Goal: Use online tool/utility: Utilize a website feature to perform a specific function

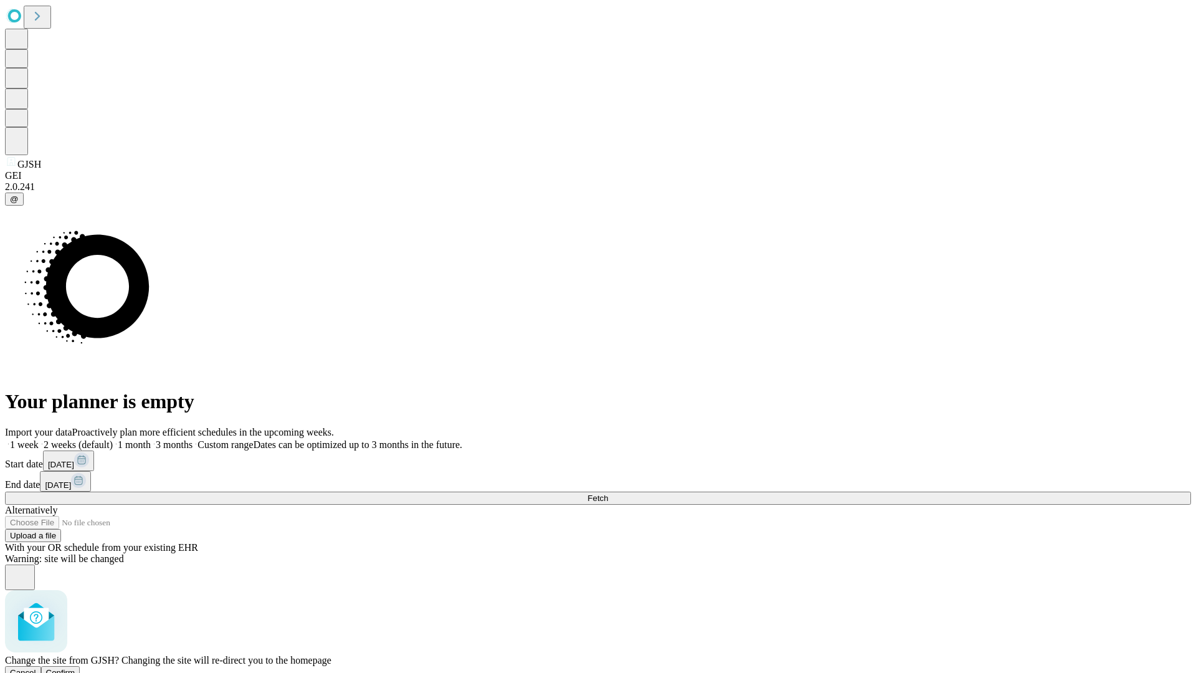
click at [75, 668] on span "Confirm" at bounding box center [60, 672] width 29 height 9
click at [113, 439] on label "2 weeks (default)" at bounding box center [76, 444] width 74 height 11
click at [608, 493] on span "Fetch" at bounding box center [597, 497] width 21 height 9
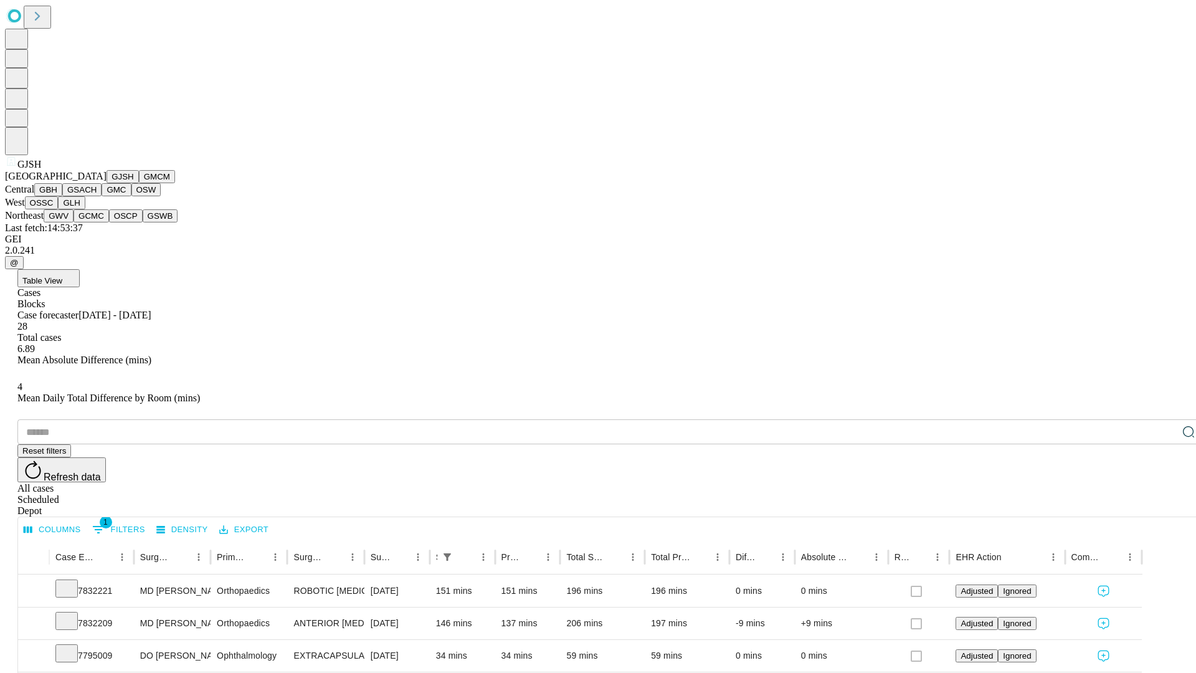
click at [139, 183] on button "GMCM" at bounding box center [157, 176] width 36 height 13
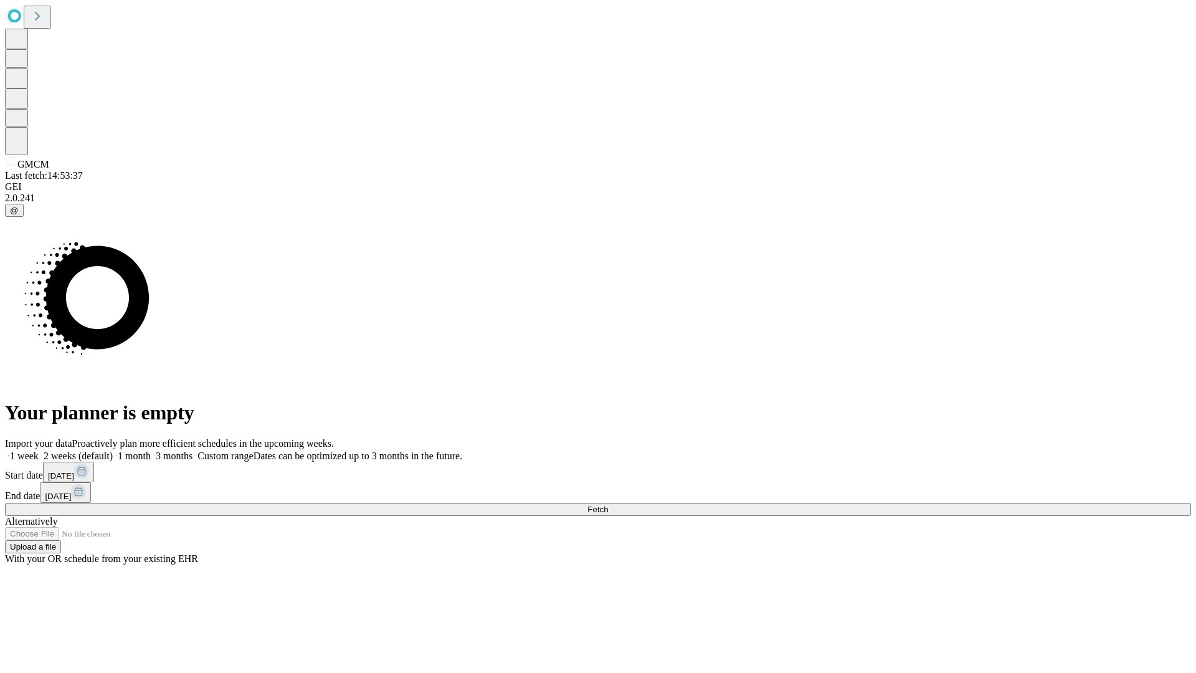
click at [113, 450] on label "2 weeks (default)" at bounding box center [76, 455] width 74 height 11
click at [608, 505] on span "Fetch" at bounding box center [597, 509] width 21 height 9
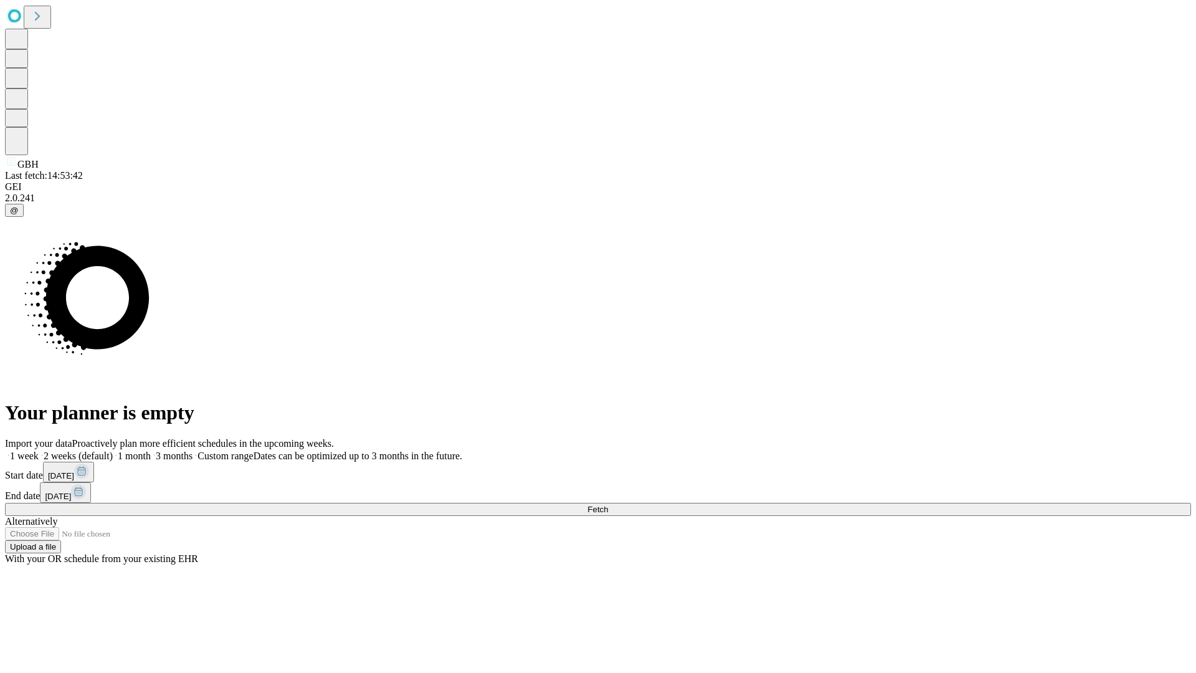
click at [113, 450] on label "2 weeks (default)" at bounding box center [76, 455] width 74 height 11
click at [608, 505] on span "Fetch" at bounding box center [597, 509] width 21 height 9
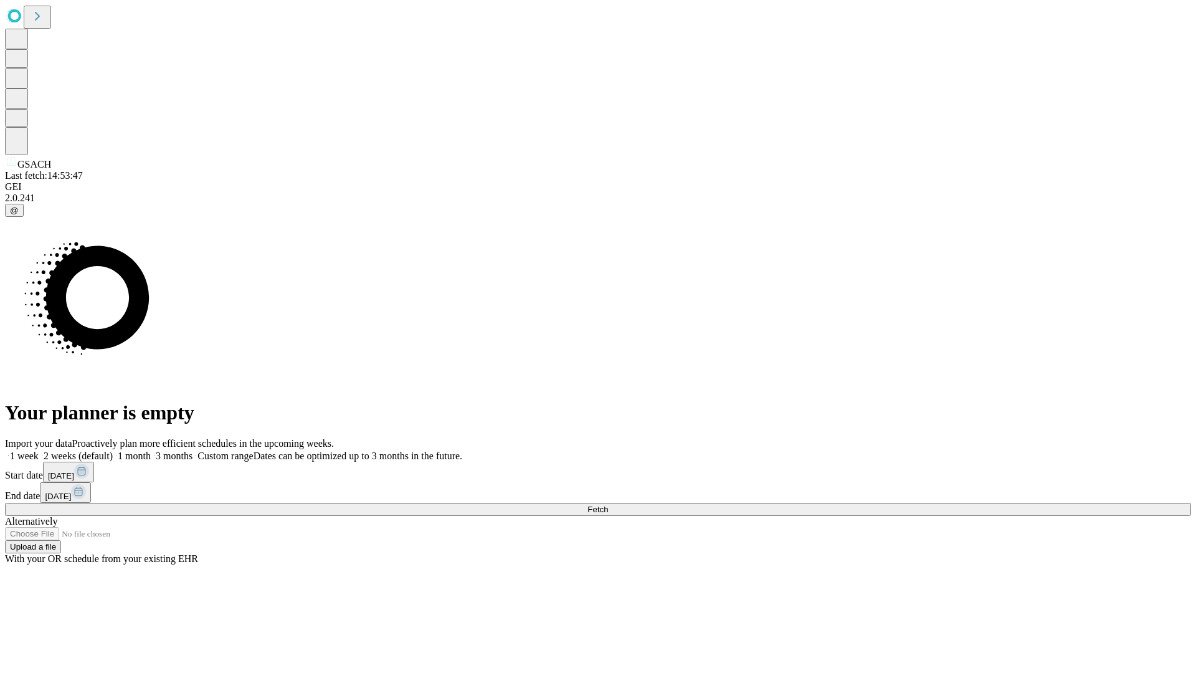
click at [113, 450] on label "2 weeks (default)" at bounding box center [76, 455] width 74 height 11
click at [608, 505] on span "Fetch" at bounding box center [597, 509] width 21 height 9
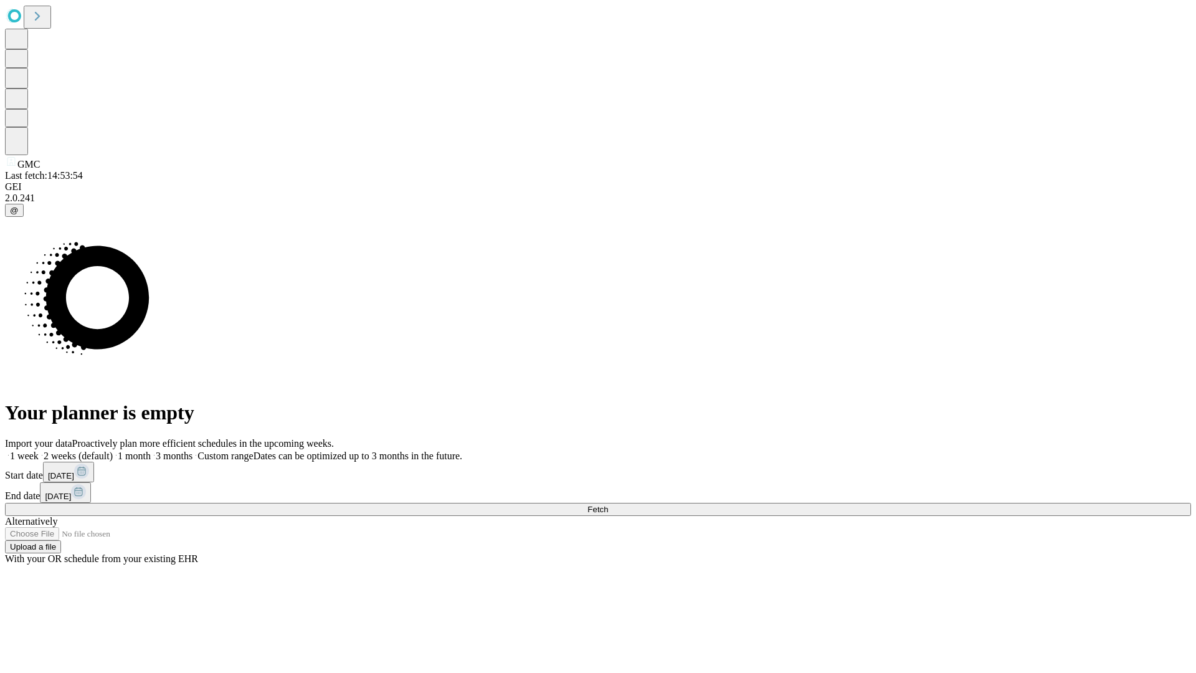
click at [113, 450] on label "2 weeks (default)" at bounding box center [76, 455] width 74 height 11
click at [608, 505] on span "Fetch" at bounding box center [597, 509] width 21 height 9
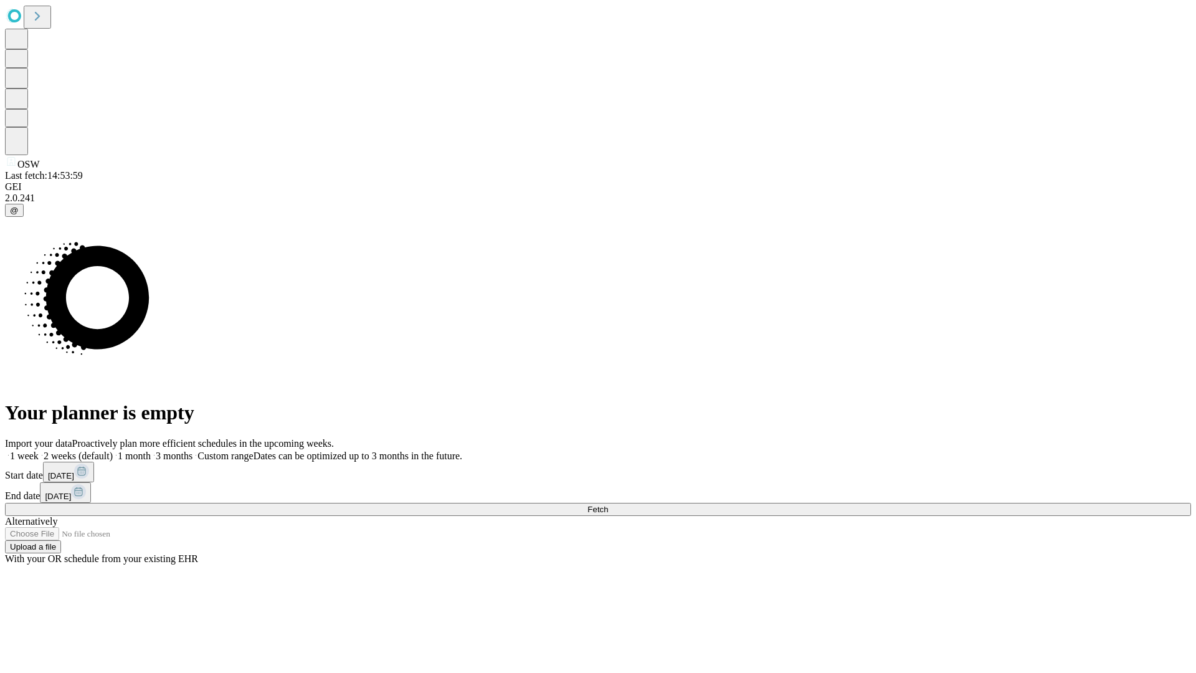
click at [113, 450] on label "2 weeks (default)" at bounding box center [76, 455] width 74 height 11
click at [608, 505] on span "Fetch" at bounding box center [597, 509] width 21 height 9
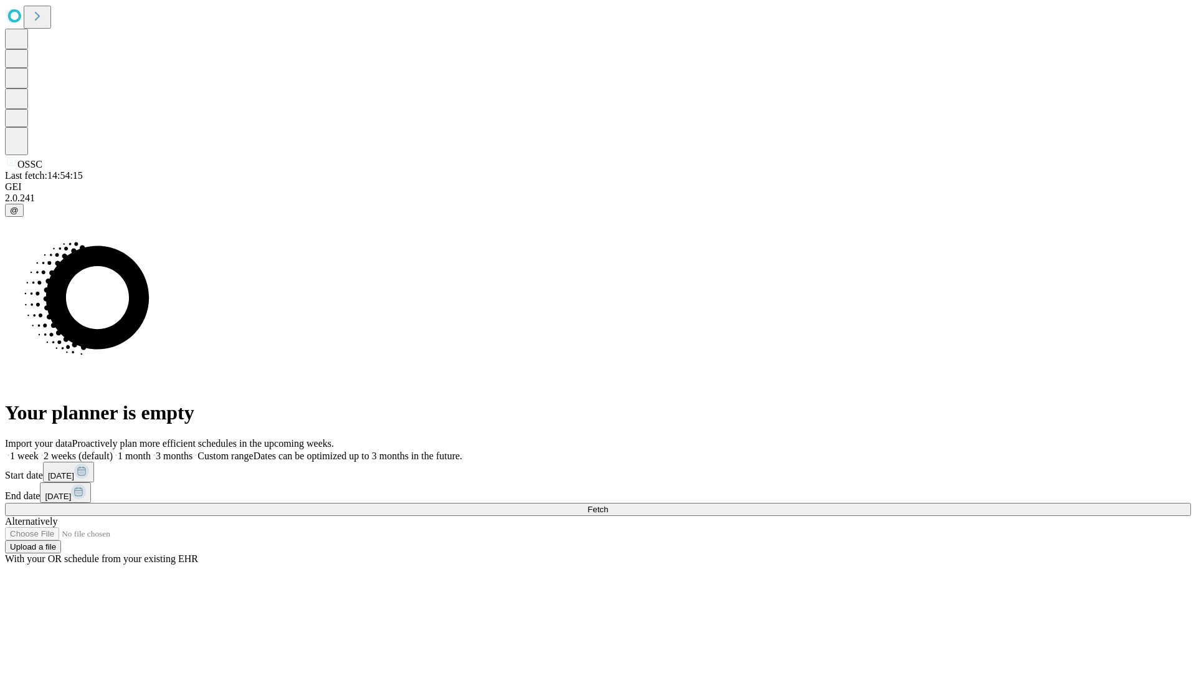
click at [113, 450] on label "2 weeks (default)" at bounding box center [76, 455] width 74 height 11
click at [608, 505] on span "Fetch" at bounding box center [597, 509] width 21 height 9
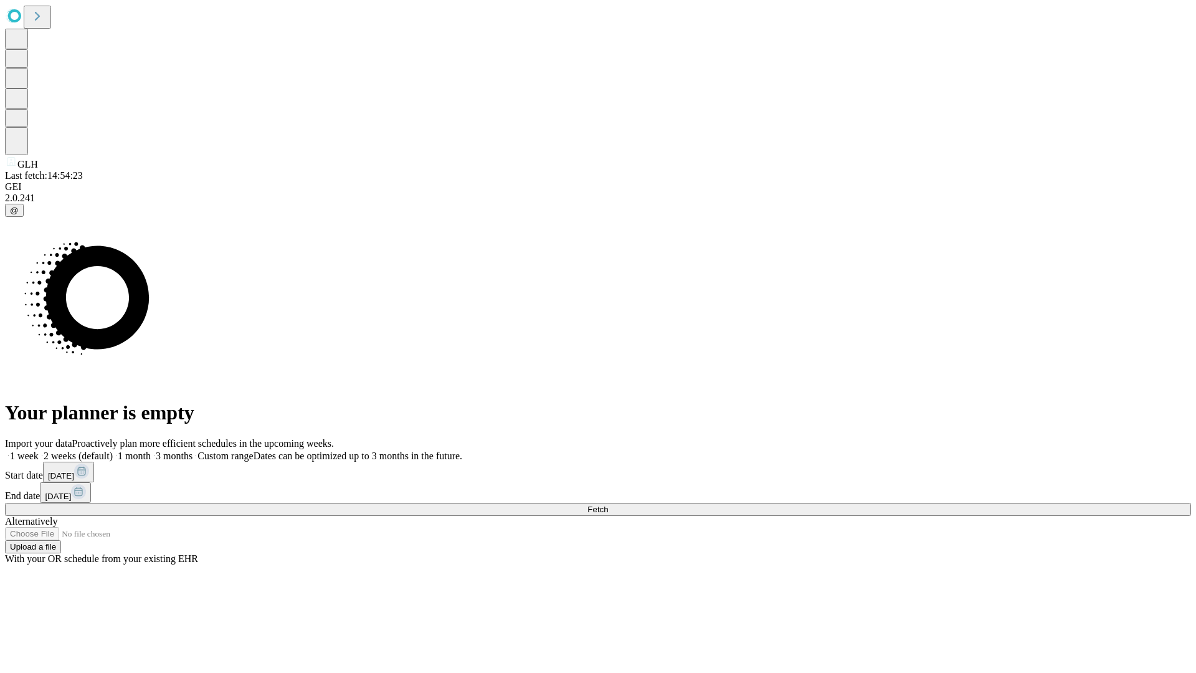
click at [608, 505] on span "Fetch" at bounding box center [597, 509] width 21 height 9
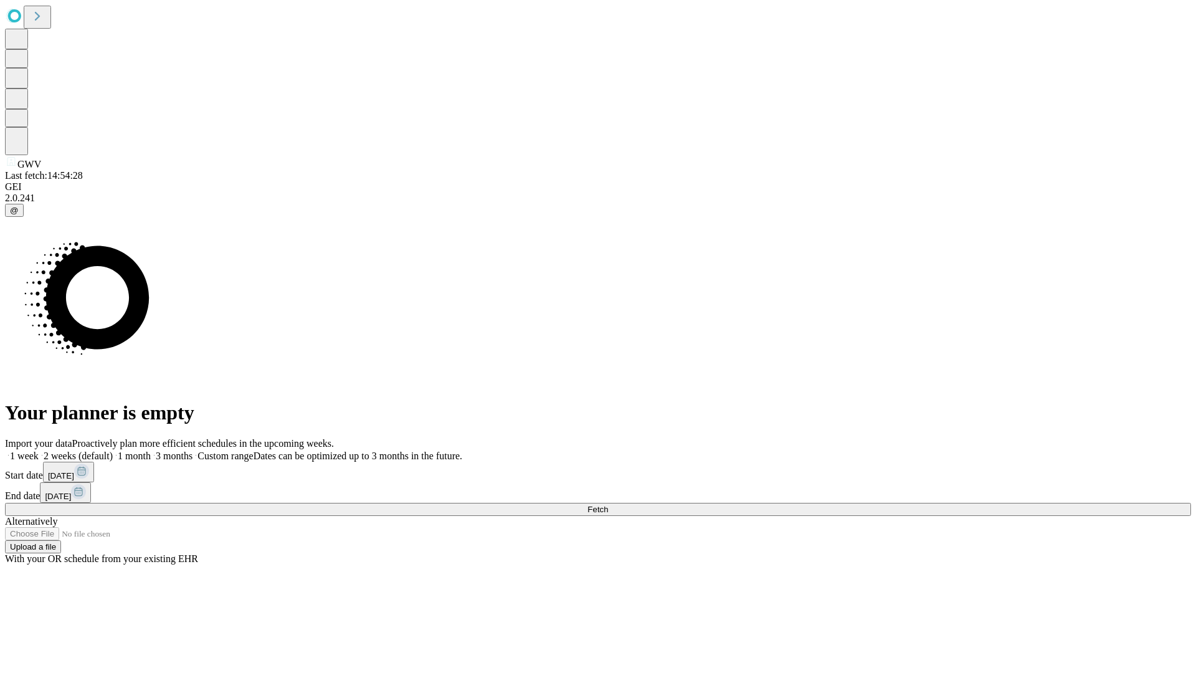
click at [113, 450] on label "2 weeks (default)" at bounding box center [76, 455] width 74 height 11
click at [608, 505] on span "Fetch" at bounding box center [597, 509] width 21 height 9
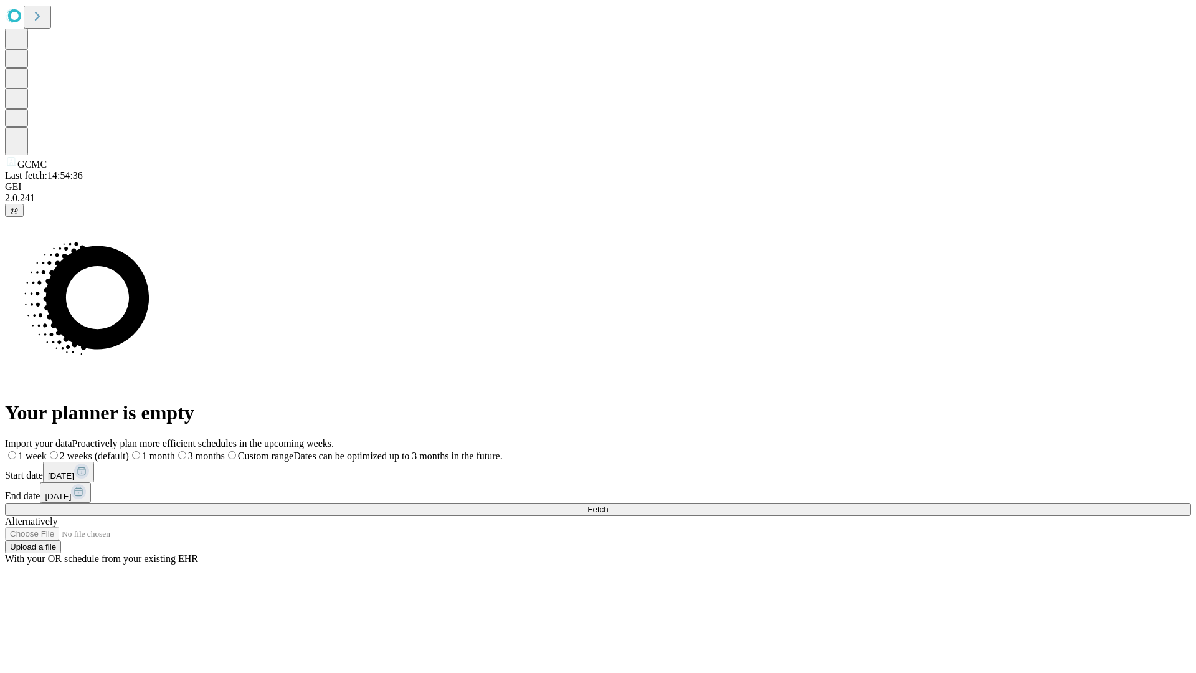
click at [129, 450] on label "2 weeks (default)" at bounding box center [88, 455] width 82 height 11
click at [608, 505] on span "Fetch" at bounding box center [597, 509] width 21 height 9
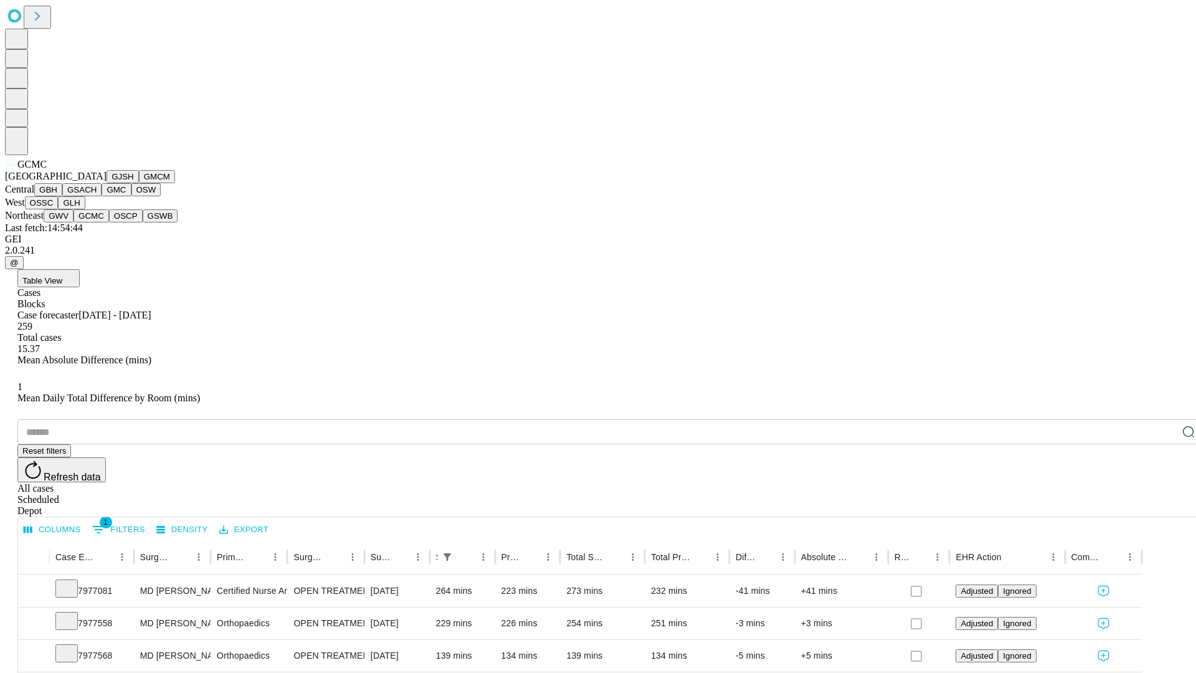
click at [109, 222] on button "OSCP" at bounding box center [126, 215] width 34 height 13
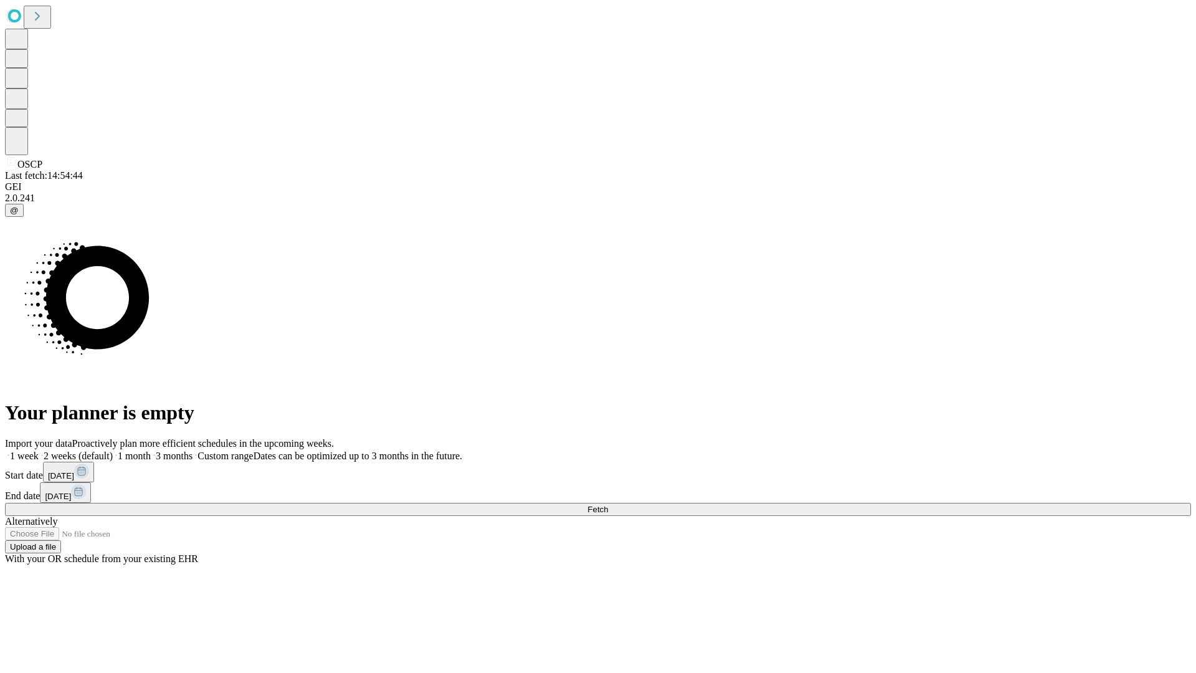
click at [113, 450] on label "2 weeks (default)" at bounding box center [76, 455] width 74 height 11
click at [608, 505] on span "Fetch" at bounding box center [597, 509] width 21 height 9
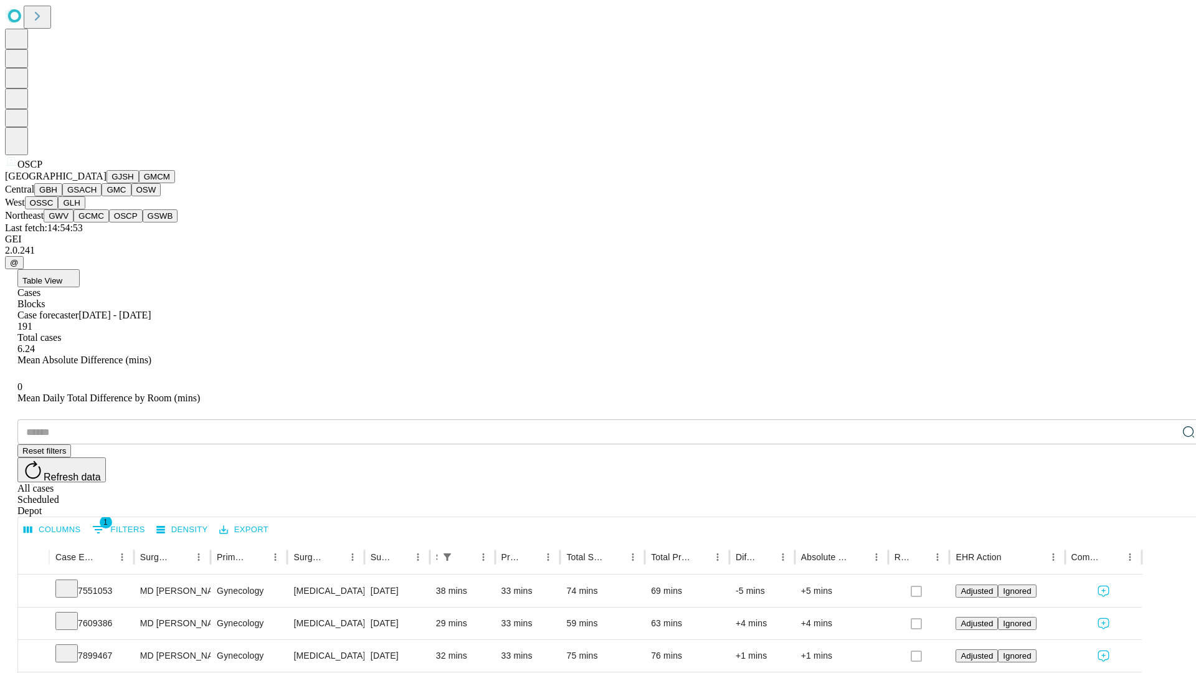
click at [143, 222] on button "GSWB" at bounding box center [161, 215] width 36 height 13
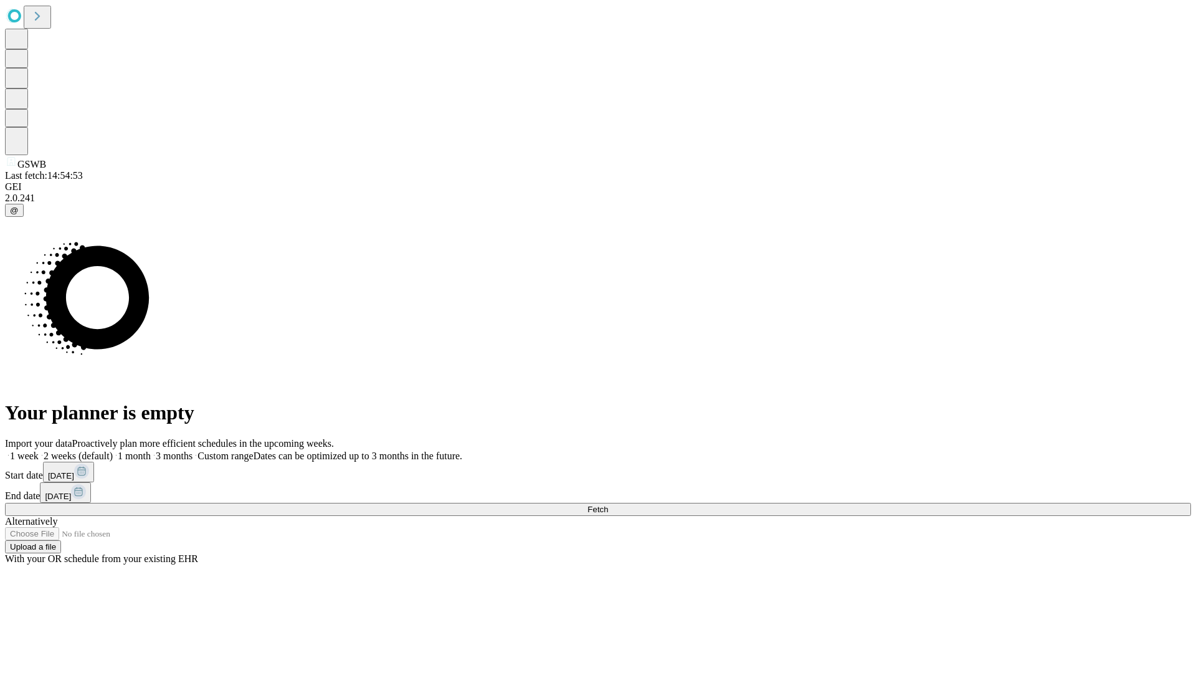
click at [113, 450] on label "2 weeks (default)" at bounding box center [76, 455] width 74 height 11
click at [608, 505] on span "Fetch" at bounding box center [597, 509] width 21 height 9
